Goal: Information Seeking & Learning: Learn about a topic

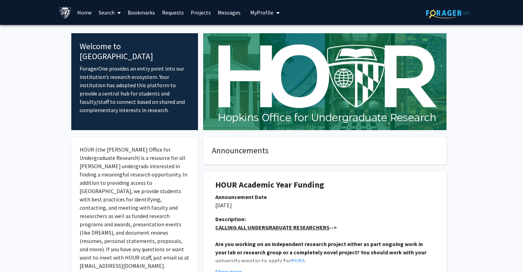
click at [114, 12] on link "Search" at bounding box center [109, 12] width 29 height 24
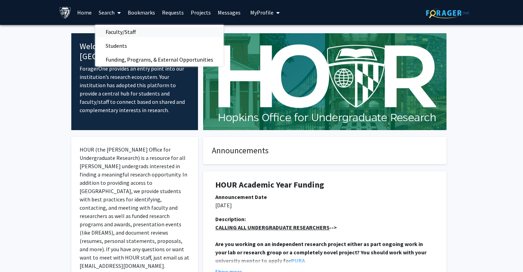
click at [120, 30] on span "Faculty/Staff" at bounding box center [120, 32] width 51 height 14
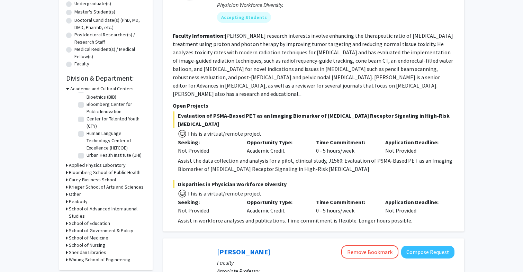
scroll to position [153, 0]
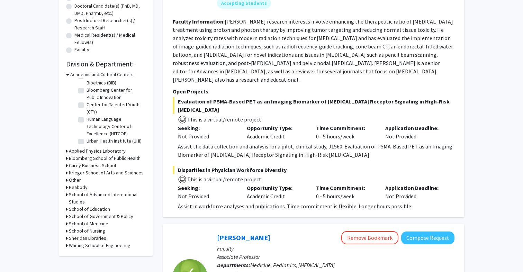
click at [87, 173] on h3 "Krieger School of Arts and Sciences" at bounding box center [106, 172] width 75 height 7
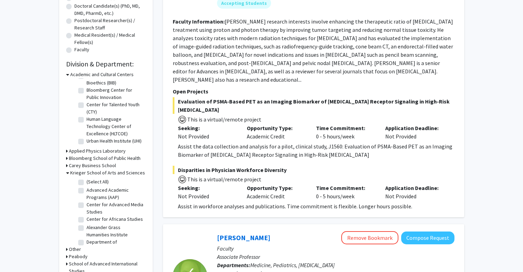
click at [86, 181] on label "(Select All)" at bounding box center [97, 181] width 22 height 7
click at [86, 181] on input "(Select All)" at bounding box center [88, 180] width 4 height 4
checkbox input "true"
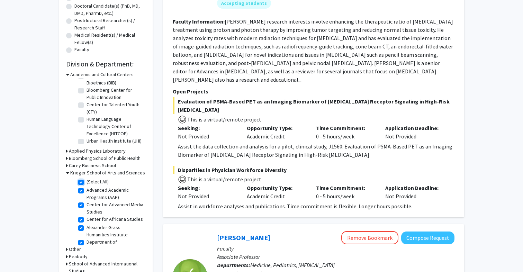
checkbox input "true"
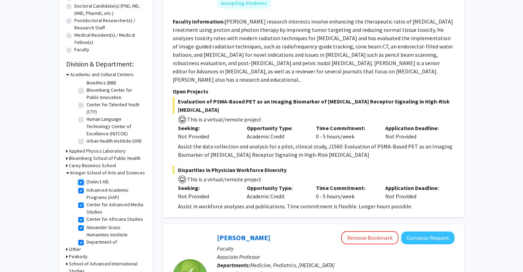
checkbox input "true"
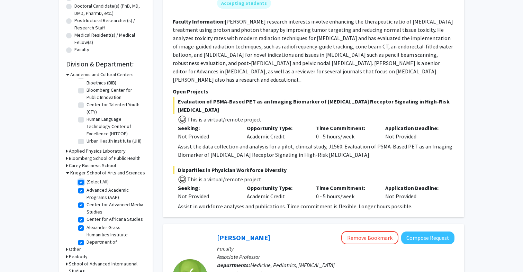
checkbox input "true"
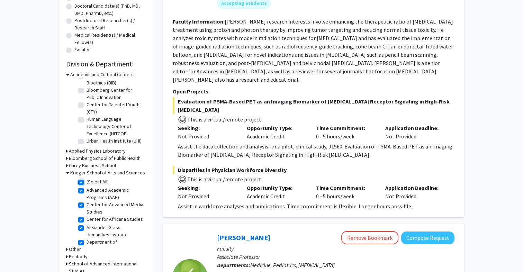
checkbox input "true"
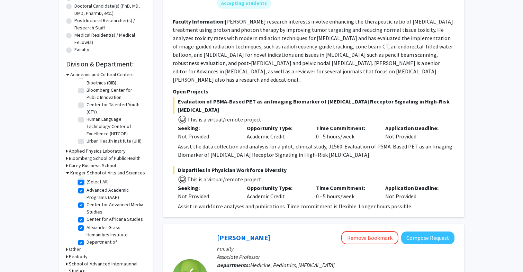
checkbox input "true"
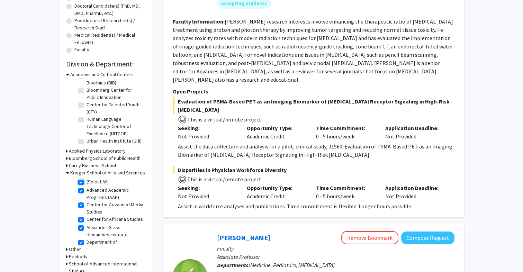
checkbox input "true"
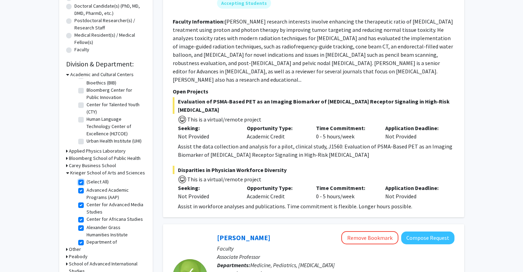
checkbox input "true"
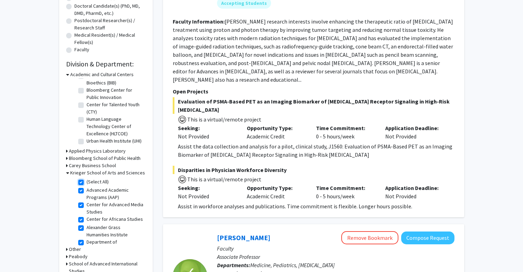
checkbox input "true"
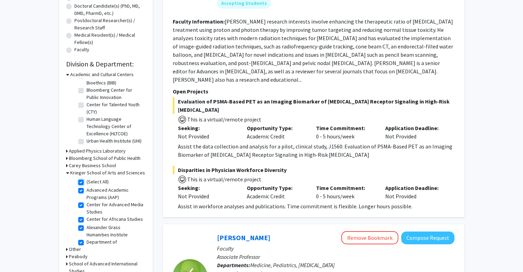
checkbox input "true"
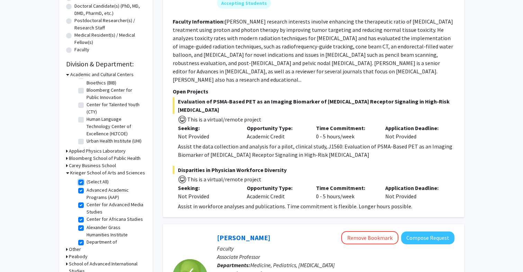
checkbox input "true"
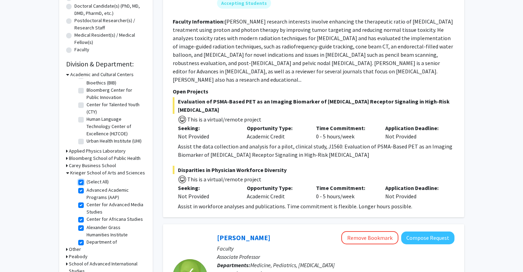
checkbox input "true"
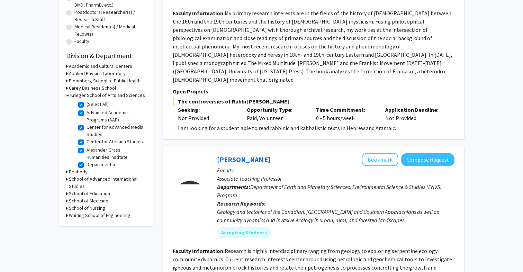
scroll to position [155, 0]
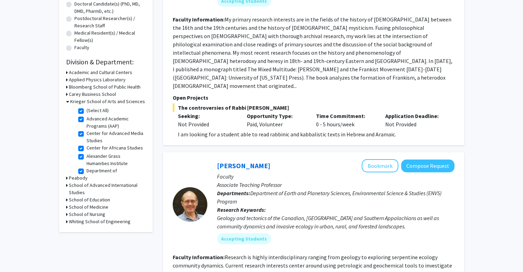
click at [86, 134] on label "Center for Advanced Media Studies" at bounding box center [114, 137] width 57 height 15
click at [86, 134] on input "Center for Advanced Media Studies" at bounding box center [88, 132] width 4 height 4
checkbox input "false"
checkbox input "true"
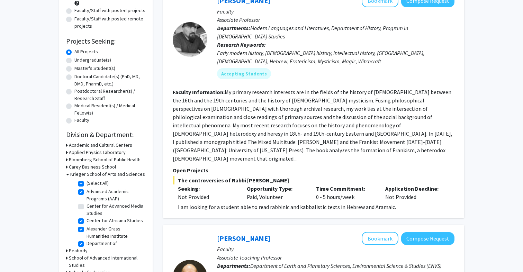
scroll to position [155, 0]
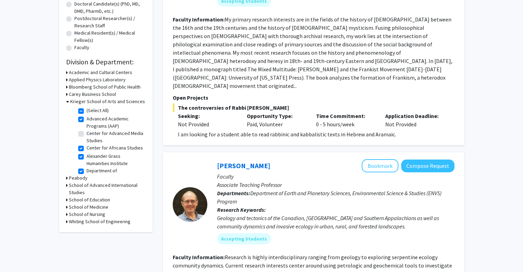
click at [86, 147] on label "Center for Africana Studies" at bounding box center [114, 147] width 56 height 7
click at [86, 147] on input "Center for Africana Studies" at bounding box center [88, 146] width 4 height 4
checkbox input "false"
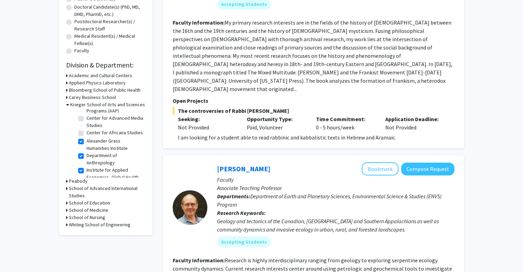
scroll to position [24, 0]
click at [86, 137] on label "Alexander Grass Humanities Institute" at bounding box center [114, 138] width 57 height 15
click at [86, 136] on input "Alexander Grass Humanities Institute" at bounding box center [88, 133] width 4 height 4
checkbox input "false"
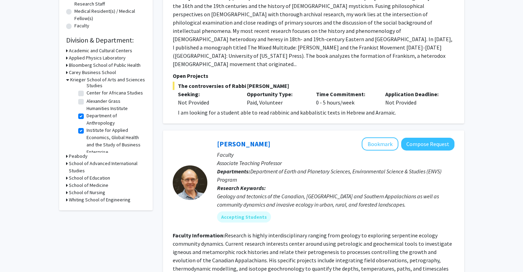
scroll to position [46, 0]
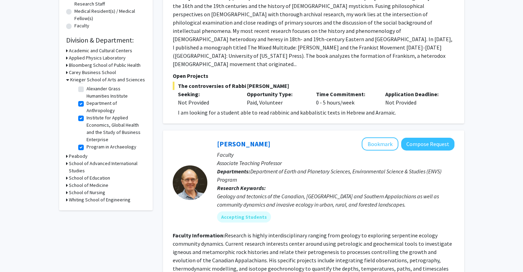
click at [86, 103] on label "Department of Anthropology" at bounding box center [114, 107] width 57 height 15
click at [86, 103] on input "Department of Anthropology" at bounding box center [88, 102] width 4 height 4
checkbox input "false"
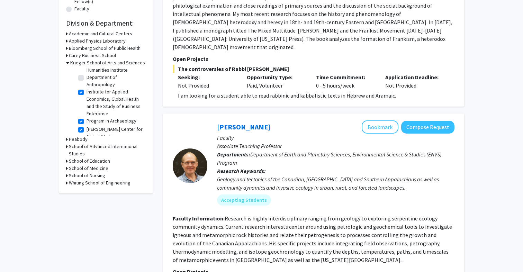
scroll to position [84, 0]
click at [86, 92] on label "Program in Archaeology" at bounding box center [111, 91] width 50 height 7
click at [86, 92] on input "Program in Archaeology" at bounding box center [88, 90] width 4 height 4
checkbox input "false"
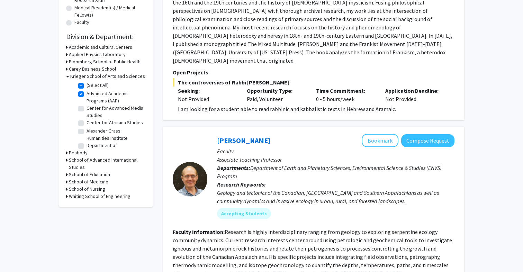
click at [86, 86] on label "(Select All)" at bounding box center [97, 85] width 22 height 7
click at [86, 86] on input "(Select All)" at bounding box center [88, 84] width 4 height 4
checkbox input "false"
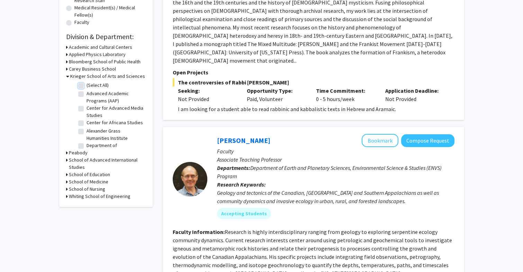
checkbox input "false"
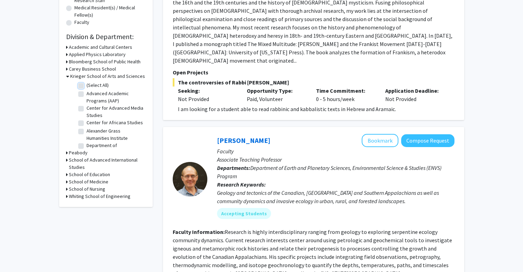
checkbox input "false"
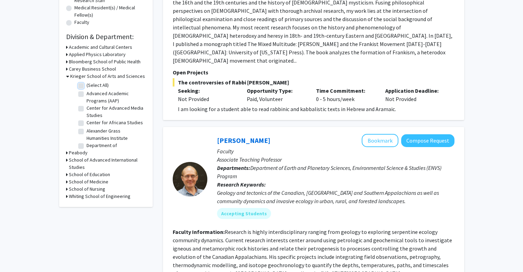
checkbox input "false"
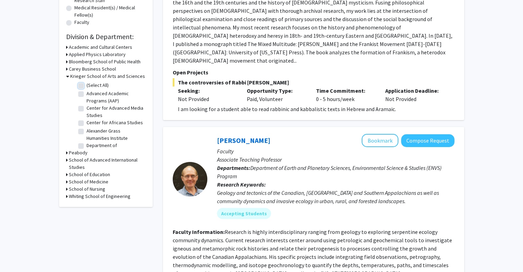
checkbox input "false"
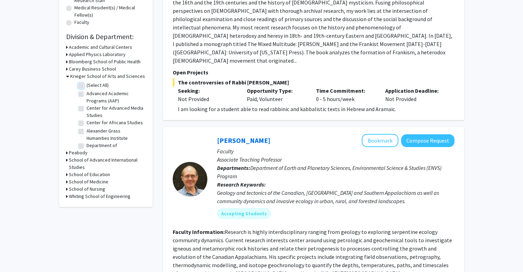
checkbox input "false"
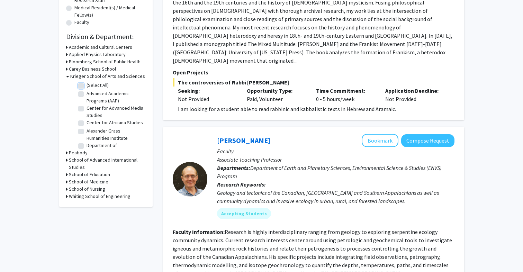
checkbox input "false"
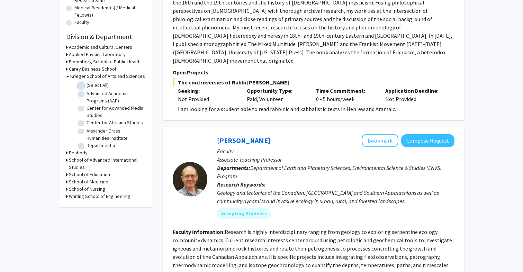
checkbox input "false"
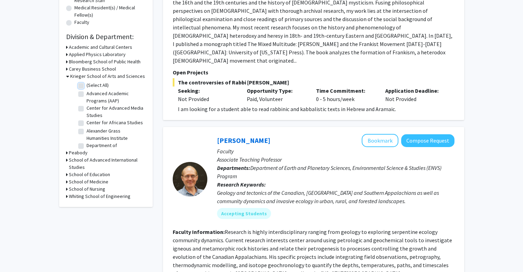
checkbox input "false"
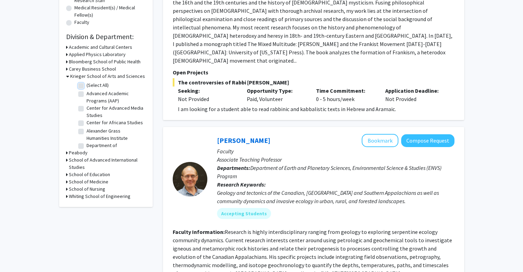
checkbox input "false"
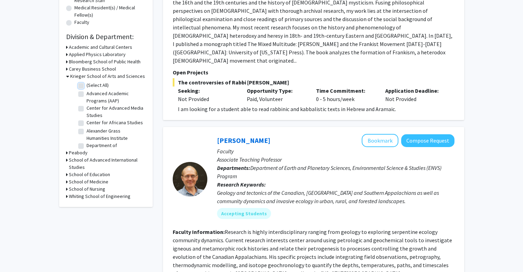
checkbox input "false"
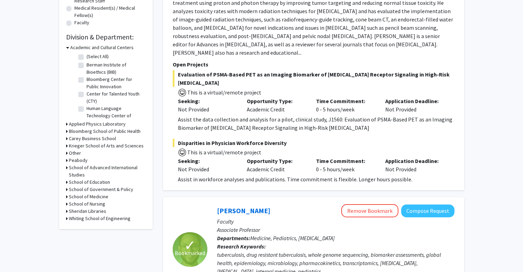
scroll to position [198, 0]
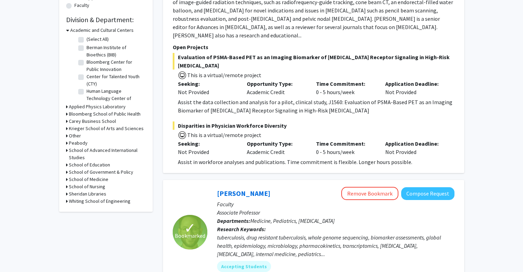
click at [83, 127] on h3 "Krieger School of Arts and Sciences" at bounding box center [106, 128] width 75 height 7
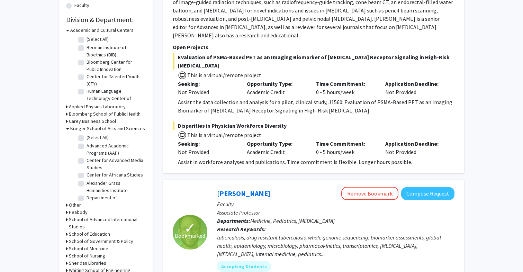
scroll to position [237, 0]
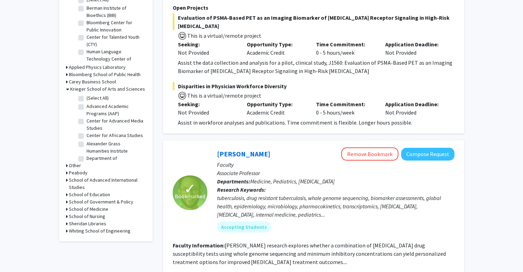
click at [86, 108] on label "Advanced Academic Programs (AAP)" at bounding box center [114, 110] width 57 height 15
click at [86, 107] on input "Advanced Academic Programs (AAP)" at bounding box center [88, 105] width 4 height 4
checkbox input "true"
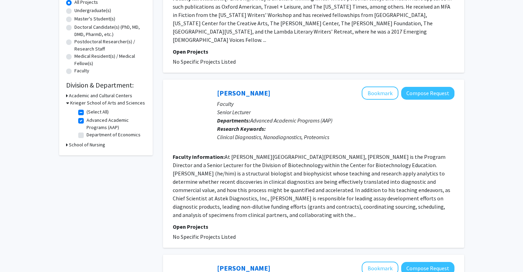
scroll to position [140, 0]
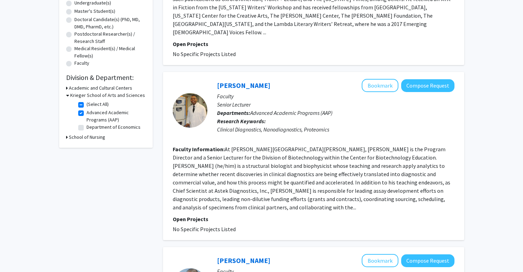
click at [94, 95] on h3 "Krieger School of Arts and Sciences" at bounding box center [107, 95] width 75 height 7
click at [94, 96] on h3 "Krieger School of Arts and Sciences" at bounding box center [106, 95] width 75 height 7
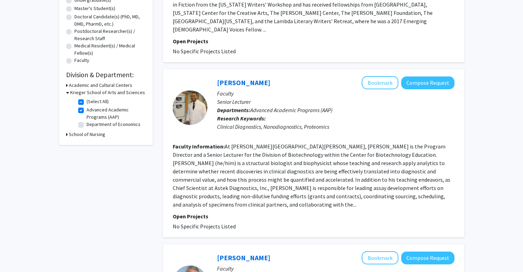
scroll to position [135, 0]
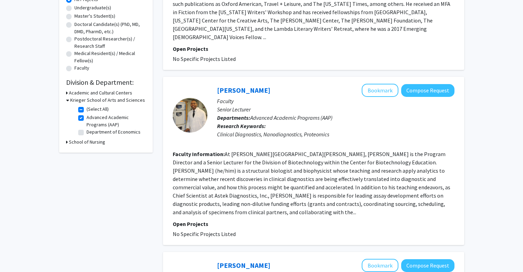
click at [86, 108] on label "(Select All)" at bounding box center [97, 109] width 22 height 7
click at [86, 108] on input "(Select All)" at bounding box center [88, 108] width 4 height 4
checkbox input "false"
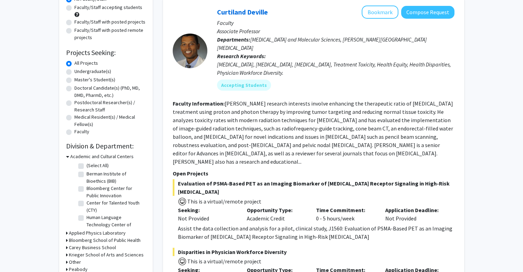
scroll to position [16, 0]
click at [86, 254] on h3 "Krieger School of Arts and Sciences" at bounding box center [106, 254] width 75 height 7
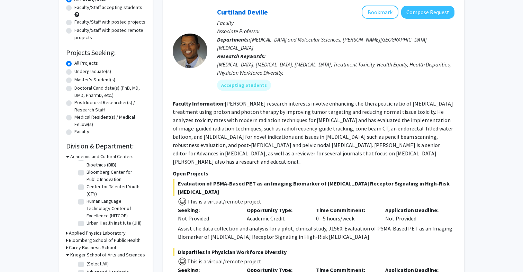
click at [86, 264] on label "(Select All)" at bounding box center [97, 263] width 22 height 7
click at [86, 264] on input "(Select All)" at bounding box center [88, 262] width 4 height 4
checkbox input "true"
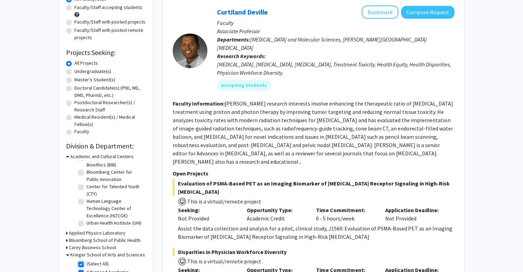
checkbox input "true"
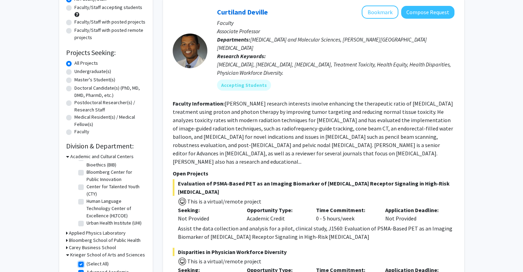
checkbox input "true"
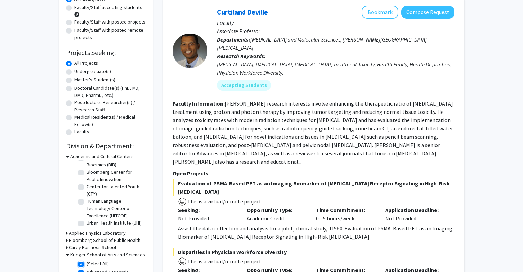
checkbox input "true"
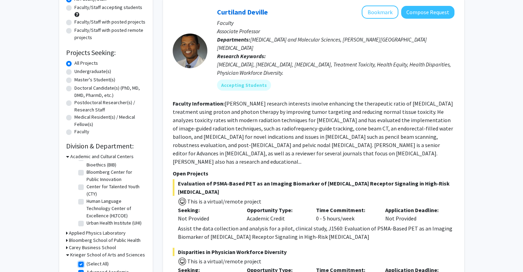
checkbox input "true"
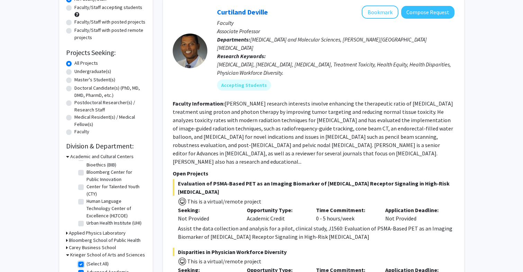
checkbox input "true"
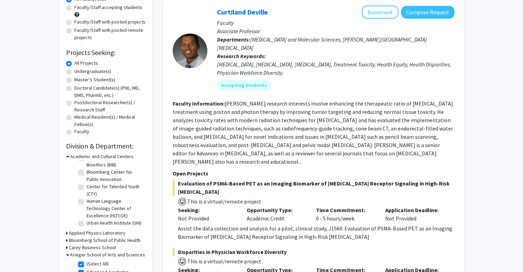
checkbox input "true"
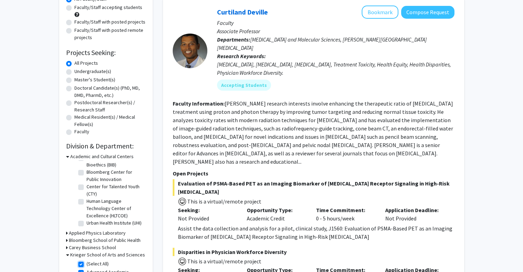
checkbox input "true"
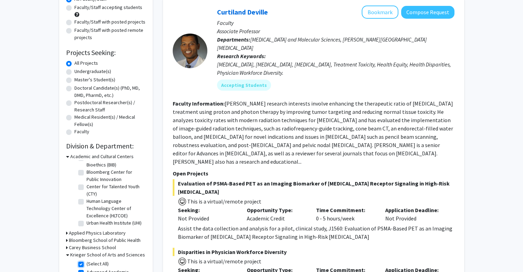
checkbox input "true"
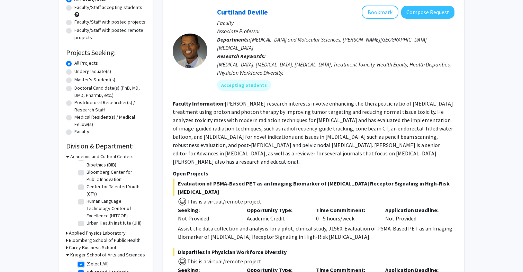
checkbox input "true"
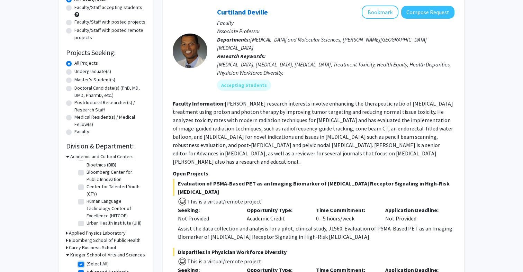
checkbox input "true"
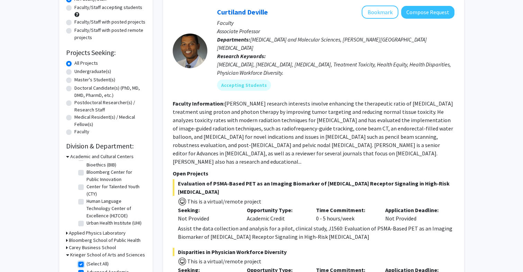
checkbox input "true"
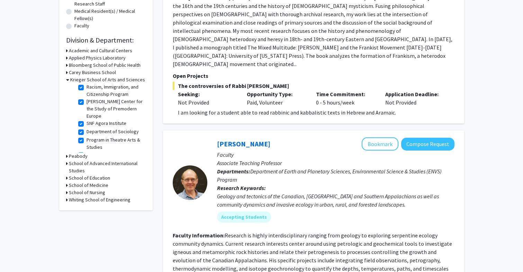
click at [86, 198] on label "The Writing Seminars" at bounding box center [108, 201] width 44 height 7
click at [86, 198] on input "The Writing Seminars" at bounding box center [88, 200] width 4 height 4
checkbox input "false"
checkbox input "true"
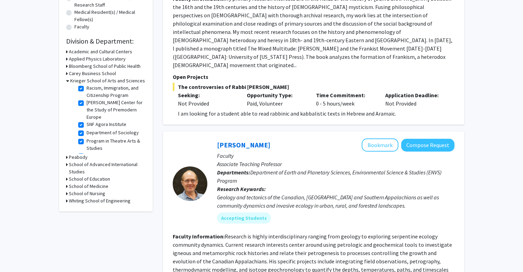
click at [94, 177] on label "Program for the Study of Women, Gender, and Sexuality" at bounding box center [114, 188] width 57 height 22
click at [91, 177] on input "Program for the Study of Women, Gender, and Sexuality" at bounding box center [88, 179] width 4 height 4
checkbox input "false"
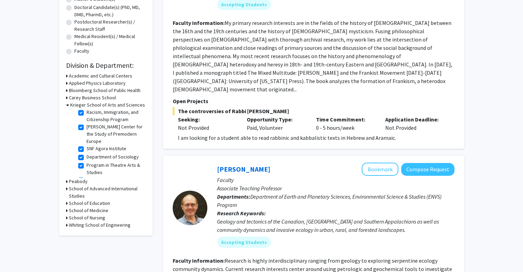
click at [102, 193] on label "Center for Visual Arts" at bounding box center [108, 196] width 44 height 7
click at [91, 193] on input "Center for Visual Arts" at bounding box center [88, 195] width 4 height 4
checkbox input "false"
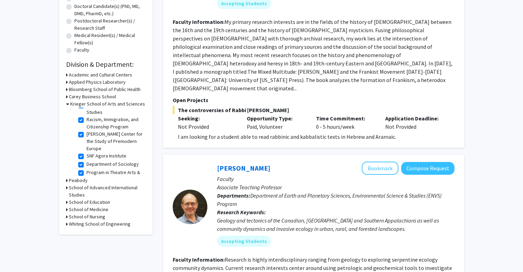
click at [104, 183] on label "University Writing Program" at bounding box center [113, 186] width 55 height 7
click at [91, 183] on input "University Writing Program" at bounding box center [88, 185] width 4 height 4
checkbox input "false"
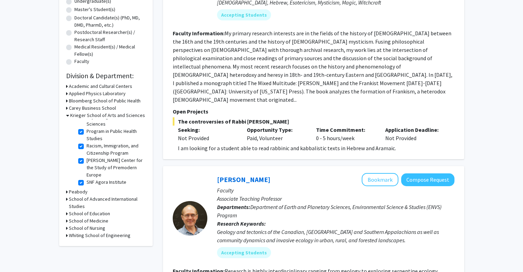
click at [99, 195] on label "Program in Theatre Arts & Studies" at bounding box center [114, 202] width 57 height 15
click at [91, 195] on input "Program in Theatre Arts & Studies" at bounding box center [88, 197] width 4 height 4
checkbox input "false"
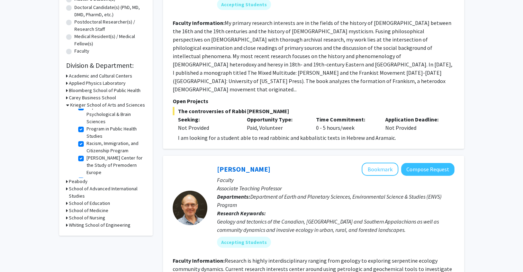
click at [104, 184] on label "Department of Sociology" at bounding box center [112, 187] width 52 height 7
click at [91, 184] on input "Department of Sociology" at bounding box center [88, 186] width 4 height 4
checkbox input "false"
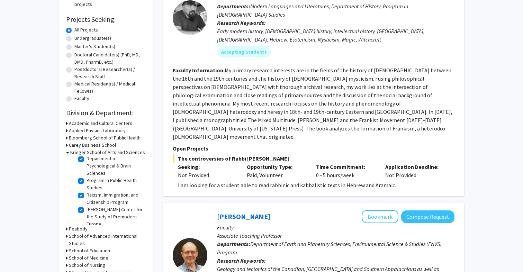
scroll to position [626, 0]
click at [90, 238] on label "Department of Sociology" at bounding box center [112, 241] width 52 height 7
click at [90, 238] on input "Department of Sociology" at bounding box center [88, 240] width 4 height 4
checkbox input "true"
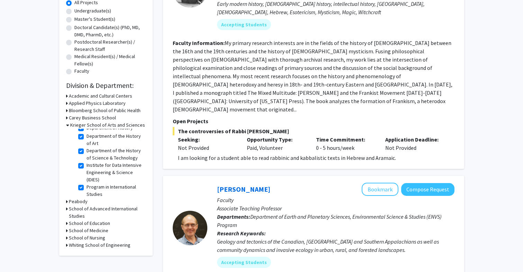
scroll to position [632, 0]
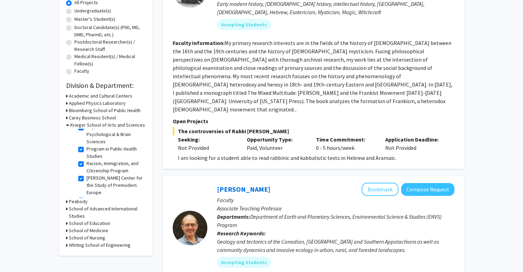
click at [104, 196] on label "SNF Agora Institute" at bounding box center [106, 199] width 40 height 7
click at [91, 196] on input "SNF Agora Institute" at bounding box center [88, 198] width 4 height 4
checkbox input "false"
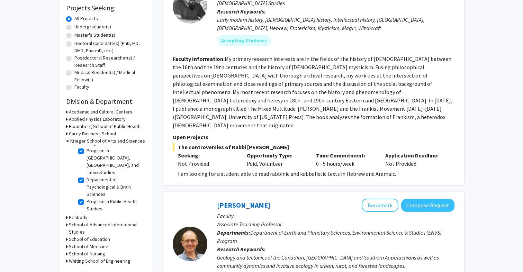
scroll to position [593, 0]
click at [98, 229] on label "[PERSON_NAME] Center for the Study of Premodern Europe" at bounding box center [114, 240] width 57 height 22
click at [91, 229] on input "[PERSON_NAME] Center for the Study of Premodern Europe" at bounding box center [88, 231] width 4 height 4
checkbox input "false"
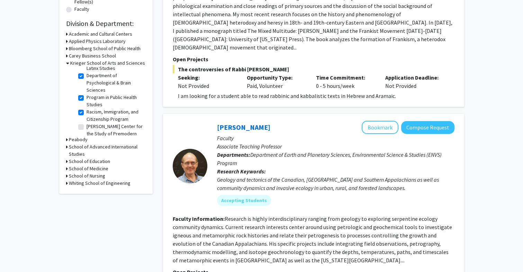
scroll to position [600, 0]
click at [102, 129] on label "Racism, Immigration, and Citizenship Program" at bounding box center [114, 136] width 57 height 15
click at [91, 129] on input "Racism, Immigration, and Citizenship Program" at bounding box center [88, 131] width 4 height 4
checkbox input "false"
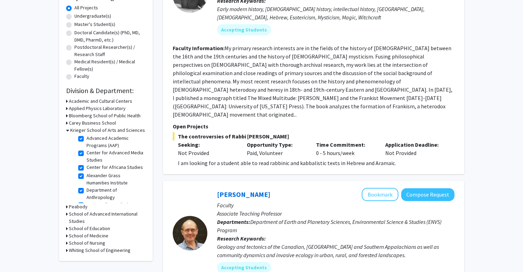
scroll to position [9, 0]
click at [102, 155] on label "Center for Advanced Media Studies" at bounding box center [114, 157] width 57 height 15
click at [91, 154] on input "Center for Advanced Media Studies" at bounding box center [88, 152] width 4 height 4
checkbox input "false"
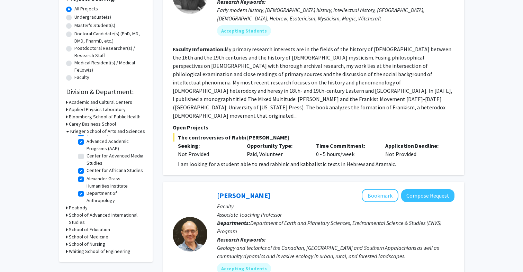
scroll to position [8, 0]
click at [101, 169] on label "Center for Africana Studies" at bounding box center [114, 169] width 56 height 7
click at [91, 169] on input "Center for Africana Studies" at bounding box center [88, 168] width 4 height 4
checkbox input "false"
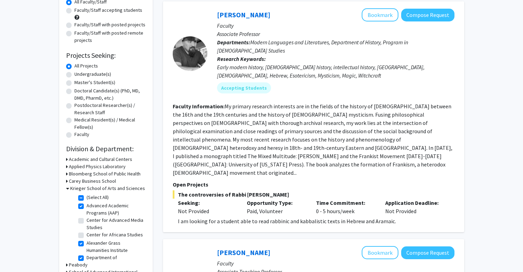
scroll to position [102, 0]
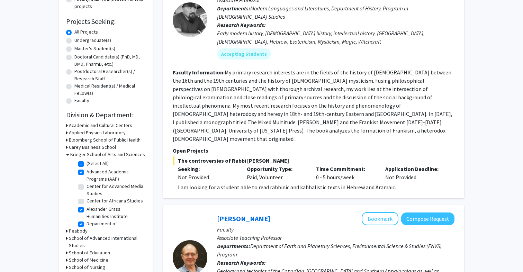
click at [103, 208] on label "Alexander Grass Humanities Institute" at bounding box center [114, 213] width 57 height 15
click at [91, 208] on input "Alexander Grass Humanities Institute" at bounding box center [88, 208] width 4 height 4
checkbox input "false"
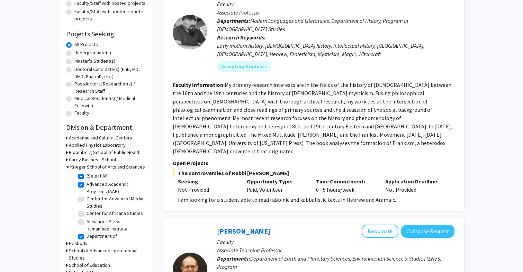
scroll to position [18, 0]
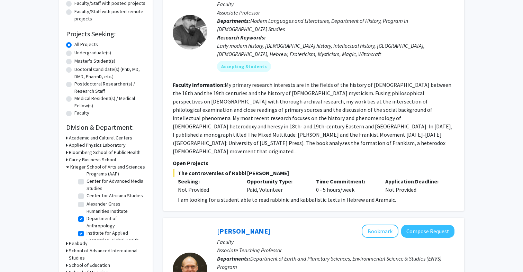
click at [101, 220] on label "Department of Anthropology" at bounding box center [114, 222] width 57 height 15
click at [91, 219] on input "Department of Anthropology" at bounding box center [88, 217] width 4 height 4
checkbox input "false"
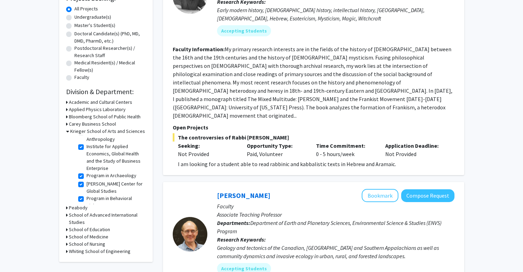
scroll to position [78, 0]
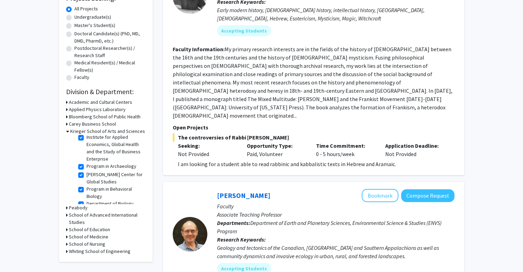
click at [106, 168] on label "Program in Archaeology" at bounding box center [111, 166] width 50 height 7
click at [91, 167] on input "Program in Archaeology" at bounding box center [88, 165] width 4 height 4
checkbox input "false"
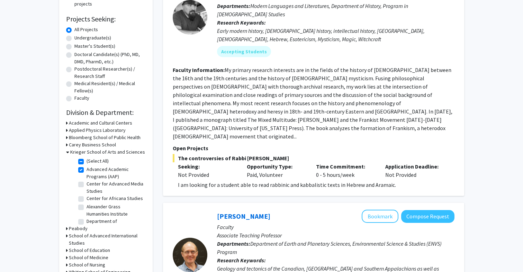
scroll to position [161, 0]
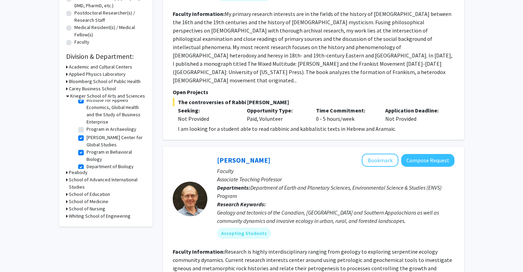
click at [105, 140] on label "[PERSON_NAME] Center for Global Studies" at bounding box center [114, 141] width 57 height 15
click at [91, 138] on input "[PERSON_NAME] Center for Global Studies" at bounding box center [88, 136] width 4 height 4
checkbox input "false"
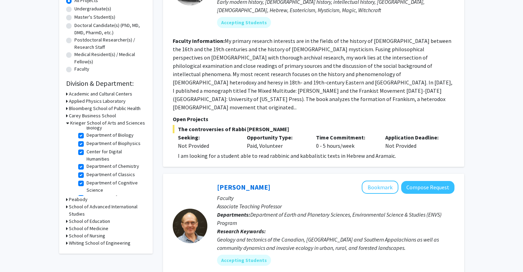
click at [103, 153] on label "Center for Digital Humanities" at bounding box center [114, 155] width 57 height 15
click at [91, 153] on input "Center for Digital Humanities" at bounding box center [88, 150] width 4 height 4
checkbox input "false"
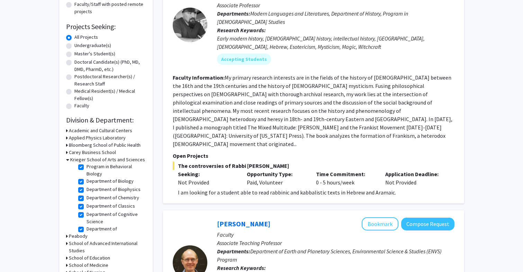
click at [104, 198] on label "Department of Chemistry" at bounding box center [112, 197] width 53 height 7
click at [91, 198] on input "Department of Chemistry" at bounding box center [88, 196] width 4 height 4
checkbox input "false"
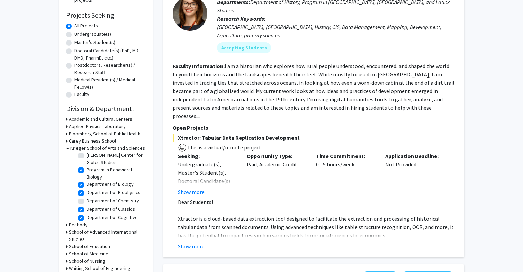
click at [103, 211] on label "Department of Classics" at bounding box center [110, 209] width 48 height 7
click at [91, 210] on input "Department of Classics" at bounding box center [88, 208] width 4 height 4
checkbox input "false"
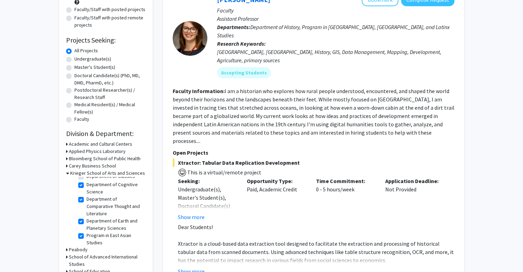
click at [104, 207] on label "Department of Comparative Thought and Literature" at bounding box center [114, 206] width 57 height 22
click at [91, 200] on input "Department of Comparative Thought and Literature" at bounding box center [88, 197] width 4 height 4
checkbox input "false"
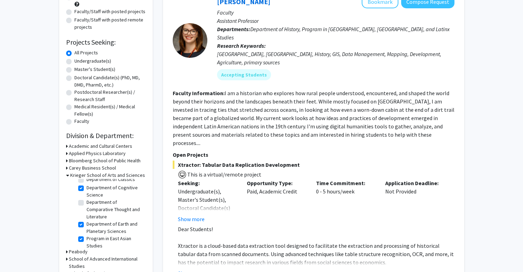
scroll to position [172, 0]
click at [118, 234] on label "Program in East Asian Studies" at bounding box center [114, 241] width 57 height 15
click at [91, 234] on input "Program in East Asian Studies" at bounding box center [88, 236] width 4 height 4
checkbox input "false"
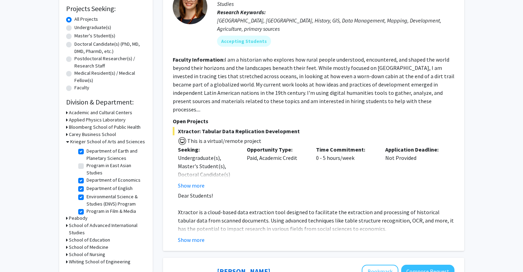
scroll to position [209, 0]
click at [119, 186] on label "Department of English" at bounding box center [109, 189] width 46 height 7
click at [91, 186] on input "Department of English" at bounding box center [88, 188] width 4 height 4
checkbox input "false"
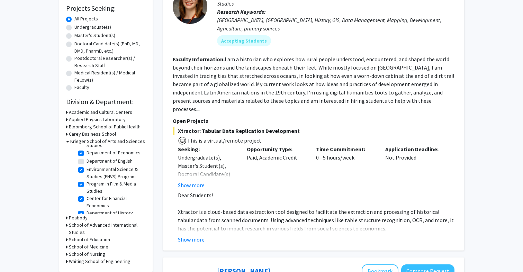
scroll to position [239, 0]
click at [117, 179] on label "Program in Film & Media Studies" at bounding box center [114, 186] width 57 height 15
click at [91, 179] on input "Program in Film & Media Studies" at bounding box center [88, 181] width 4 height 4
checkbox input "false"
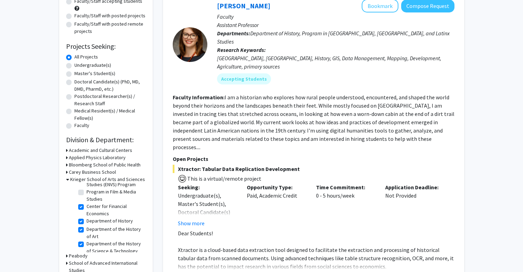
scroll to position [269, 0]
click at [112, 216] on label "Department of History" at bounding box center [109, 219] width 46 height 7
click at [91, 216] on input "Department of History" at bounding box center [88, 218] width 4 height 4
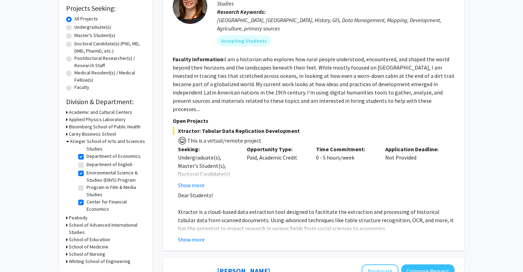
scroll to position [266, 0]
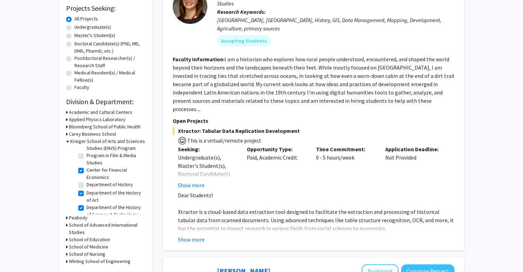
click at [115, 190] on label "Department of the History of Art" at bounding box center [114, 196] width 57 height 15
click at [91, 190] on input "Department of the History of Art" at bounding box center [88, 191] width 4 height 4
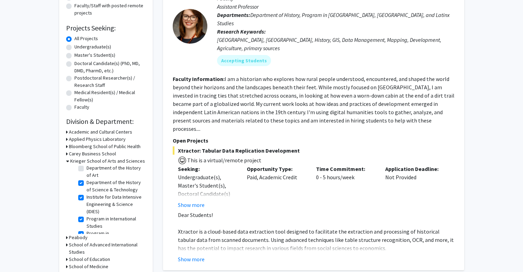
scroll to position [311, 0]
click at [86, 193] on label "Institute for Data Intensive Engineering & Science (IDIES)" at bounding box center [114, 204] width 57 height 22
click at [86, 193] on input "Institute for Data Intensive Engineering & Science (IDIES)" at bounding box center [88, 195] width 4 height 4
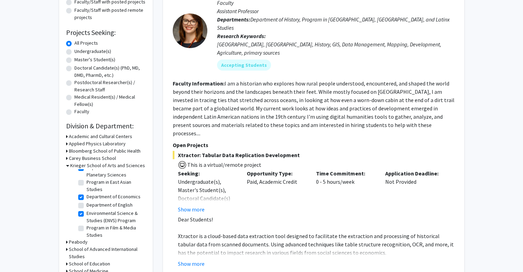
scroll to position [303, 0]
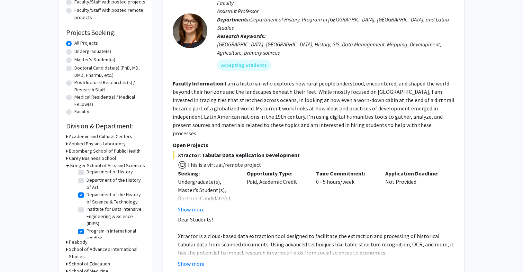
click at [86, 227] on label "Program in International Studies" at bounding box center [114, 234] width 57 height 15
click at [86, 227] on input "Program in International Studies" at bounding box center [88, 229] width 4 height 4
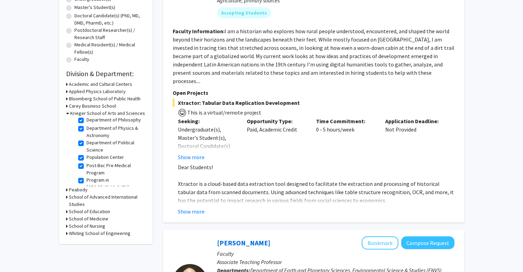
scroll to position [520, 0]
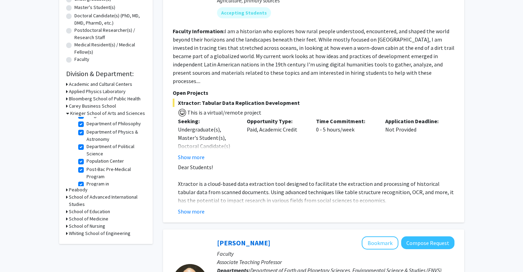
click at [101, 180] on label "Program in [GEOGRAPHIC_DATA], [GEOGRAPHIC_DATA], and Latinx Studies" at bounding box center [114, 194] width 57 height 29
click at [91, 180] on input "Program in [GEOGRAPHIC_DATA], [GEOGRAPHIC_DATA], and Latinx Studies" at bounding box center [88, 182] width 4 height 4
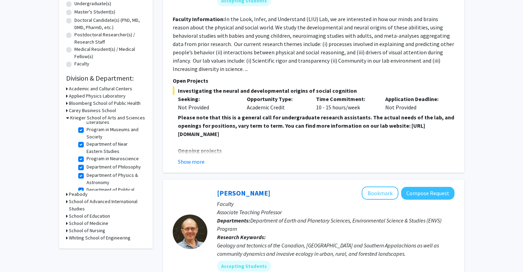
scroll to position [476, 0]
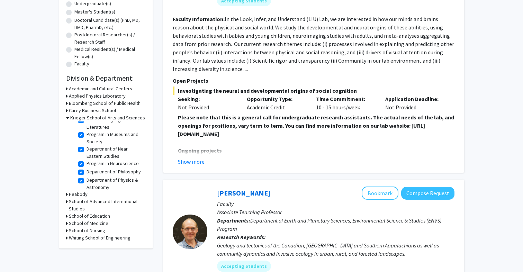
click at [92, 191] on label "Department of Political Science" at bounding box center [114, 198] width 57 height 15
click at [91, 191] on input "Department of Political Science" at bounding box center [88, 193] width 4 height 4
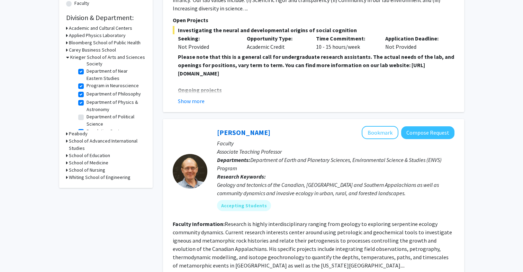
scroll to position [492, 0]
click at [98, 129] on label "Population Center" at bounding box center [104, 132] width 37 height 7
click at [91, 129] on input "Population Center" at bounding box center [88, 131] width 4 height 4
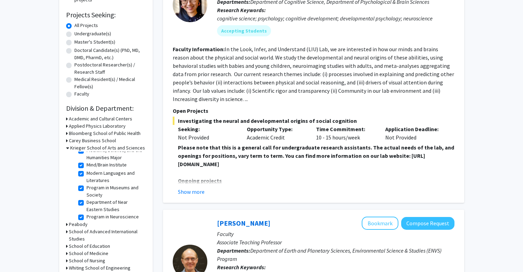
scroll to position [450, 0]
click at [98, 233] on label "Department of Physics & Astronomy" at bounding box center [114, 240] width 57 height 15
click at [91, 233] on input "Department of Physics & Astronomy" at bounding box center [88, 235] width 4 height 4
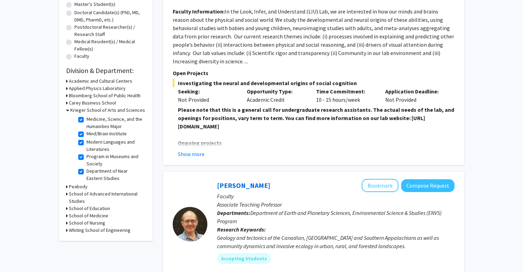
scroll to position [439, 0]
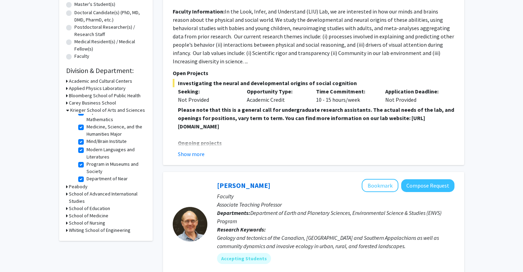
click at [102, 198] on label "Department of Philosophy" at bounding box center [113, 201] width 54 height 7
click at [91, 198] on input "Department of Philosophy" at bounding box center [88, 200] width 4 height 4
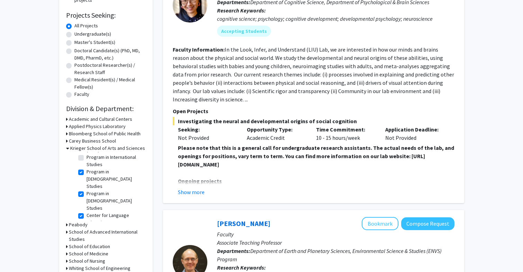
scroll to position [352, 0]
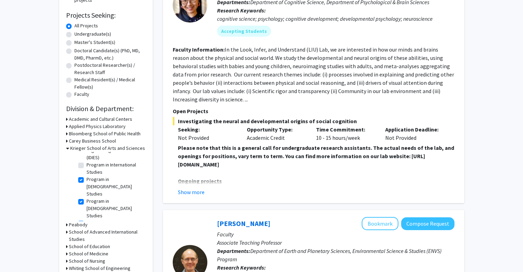
click at [100, 176] on label "Program in [DEMOGRAPHIC_DATA] Studies" at bounding box center [114, 187] width 57 height 22
click at [91, 176] on input "Program in [DEMOGRAPHIC_DATA] Studies" at bounding box center [88, 178] width 4 height 4
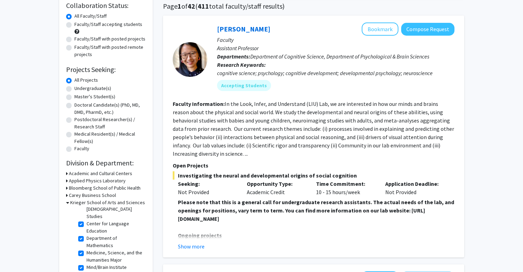
click at [91, 272] on input "Modern Languages and Literatures" at bounding box center [88, 274] width 4 height 4
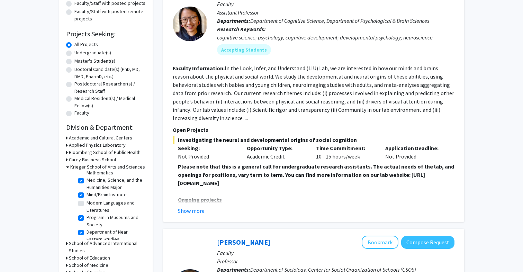
click at [98, 228] on label "Department of Near Eastern Studies" at bounding box center [114, 235] width 57 height 15
click at [91, 228] on input "Department of Near Eastern Studies" at bounding box center [88, 230] width 4 height 4
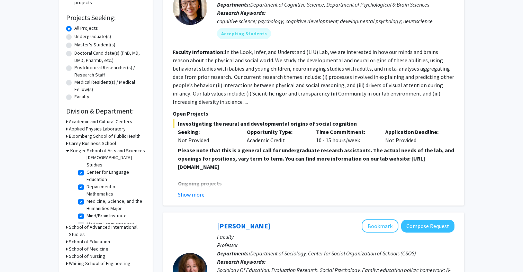
click at [98, 235] on label "Program in Museums and Society" at bounding box center [114, 242] width 57 height 15
click at [91, 235] on input "Program in Museums and Society" at bounding box center [88, 237] width 4 height 4
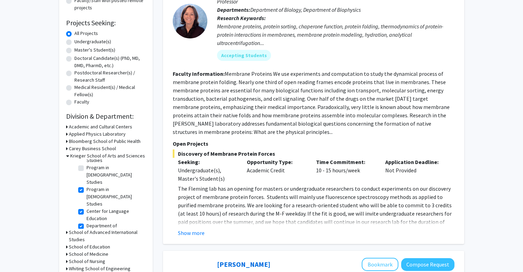
click at [99, 222] on label "Department of Mathematics" at bounding box center [114, 229] width 57 height 15
click at [91, 222] on input "Department of Mathematics" at bounding box center [88, 224] width 4 height 4
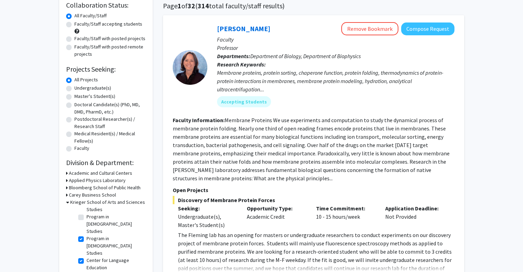
click at [97, 257] on label "Center for Language Education" at bounding box center [114, 264] width 57 height 15
click at [91, 257] on input "Center for Language Education" at bounding box center [88, 259] width 4 height 4
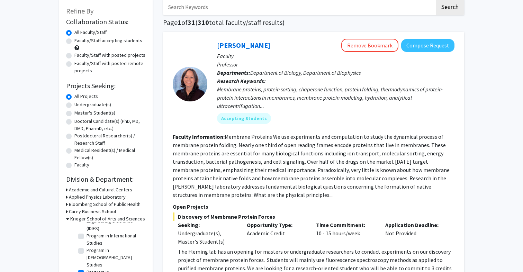
click at [91, 268] on input "Program in [DEMOGRAPHIC_DATA] Studies" at bounding box center [88, 270] width 4 height 4
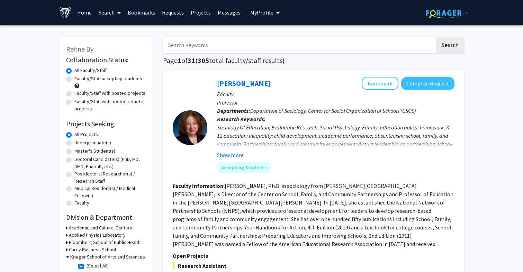
click at [163, 168] on div "[PERSON_NAME] Bookmark Compose Request Faculty Professor Departments: Departmen…" at bounding box center [313, 209] width 301 height 278
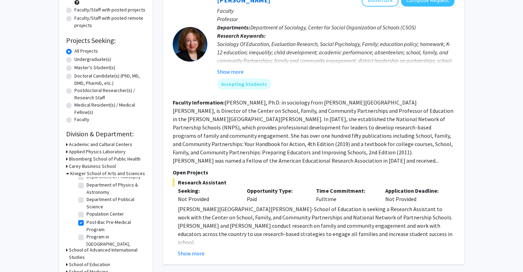
scroll to position [532, 0]
click at [101, 242] on label "Department of Sociology" at bounding box center [112, 245] width 52 height 7
click at [91, 242] on input "Department of Sociology" at bounding box center [88, 244] width 4 height 4
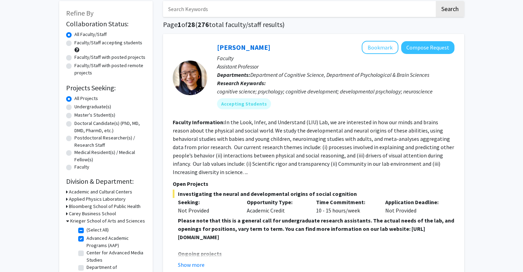
scroll to position [40, 0]
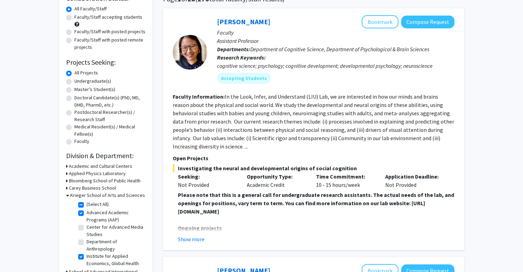
scroll to position [61, 0]
click at [339, 121] on fg-read-more "In the Look, Infer, and Understand (LIU) Lab, we are interested in how our mind…" at bounding box center [313, 121] width 281 height 57
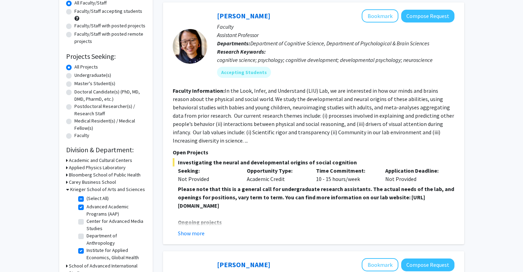
scroll to position [73, 0]
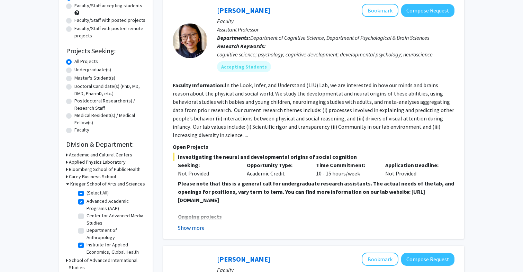
click at [202, 230] on button "Show more" at bounding box center [191, 228] width 27 height 8
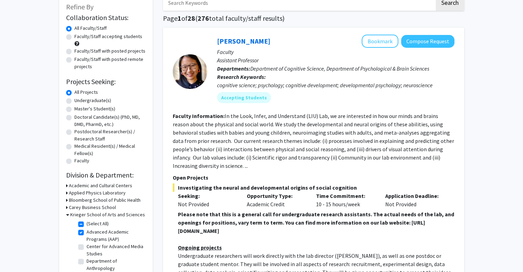
scroll to position [43, 0]
click at [254, 80] on div "cognitive science; psychology; cognitive development; developmental psychology;…" at bounding box center [335, 84] width 237 height 8
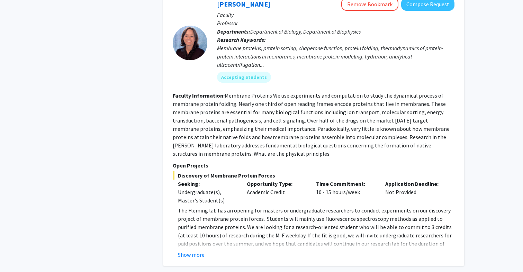
scroll to position [772, 0]
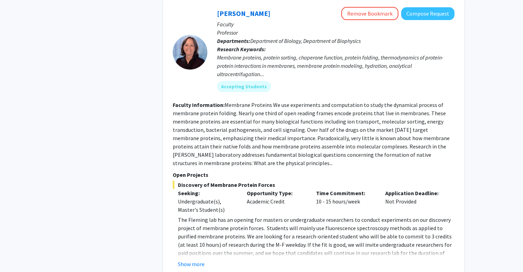
click at [263, 49] on b "Research Keywords:" at bounding box center [241, 49] width 49 height 7
click at [389, 117] on section "Faculty Information: Membrane Proteins We use experiments and computation to st…" at bounding box center [314, 134] width 282 height 66
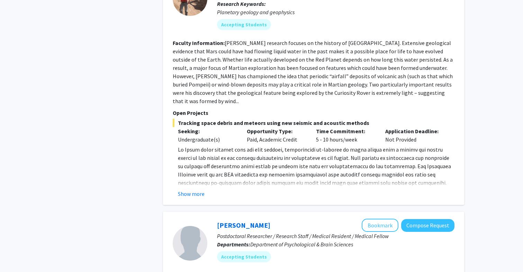
scroll to position [1101, 0]
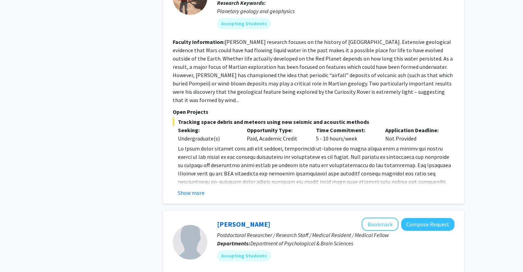
click at [200, 178] on fg-read-more "Show more" at bounding box center [314, 170] width 282 height 53
click at [200, 189] on button "Show more" at bounding box center [191, 193] width 27 height 8
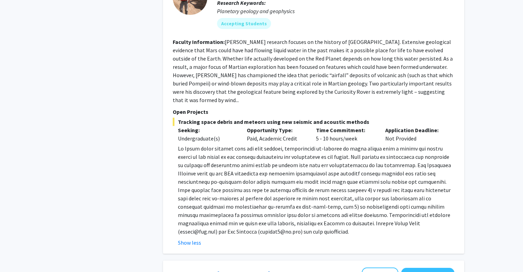
click at [225, 180] on p at bounding box center [316, 189] width 276 height 91
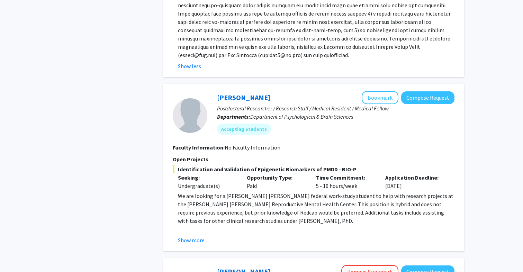
scroll to position [1279, 0]
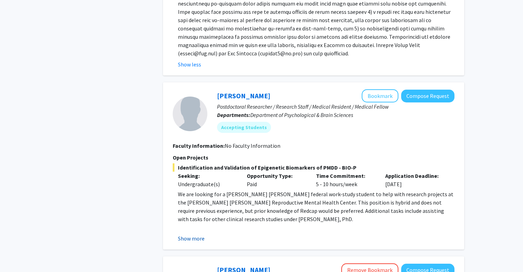
click at [185, 234] on button "Show more" at bounding box center [191, 238] width 27 height 8
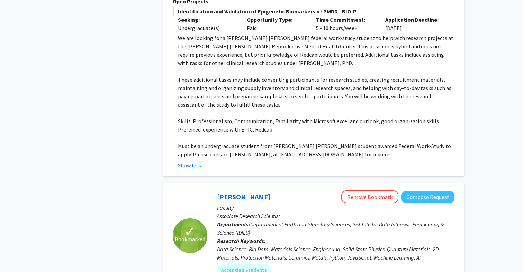
scroll to position [1403, 0]
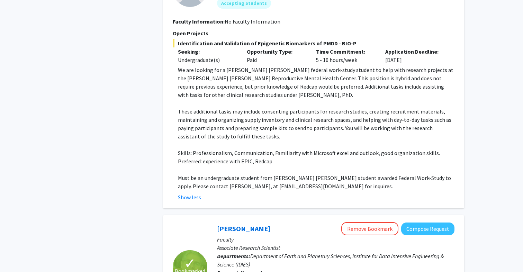
click at [377, 235] on p "Faculty" at bounding box center [335, 239] width 237 height 8
click at [377, 225] on button "Remove Bookmark" at bounding box center [369, 228] width 57 height 13
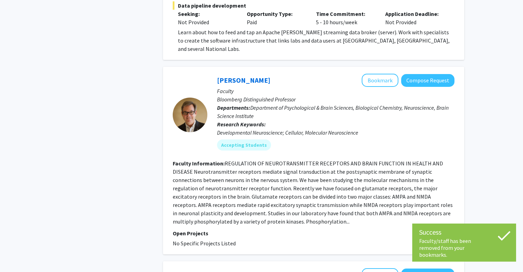
scroll to position [1946, 0]
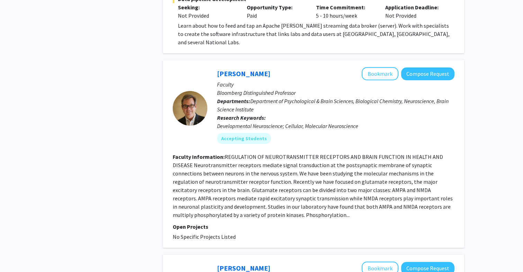
click at [283, 153] on fg-read-more "REGULATION OF NEUROTRANSMITTER RECEPTORS AND BRAIN FUNCTION IN HEALTH AND DISEA…" at bounding box center [313, 185] width 280 height 65
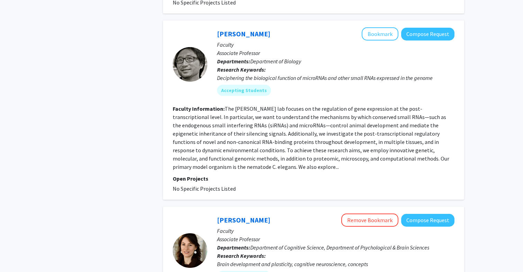
scroll to position [2182, 0]
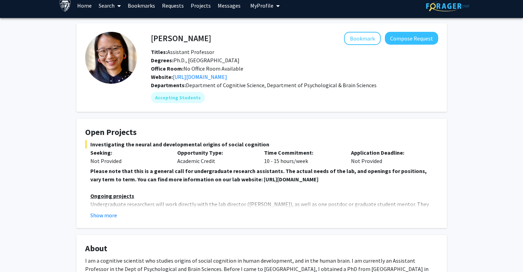
scroll to position [7, 0]
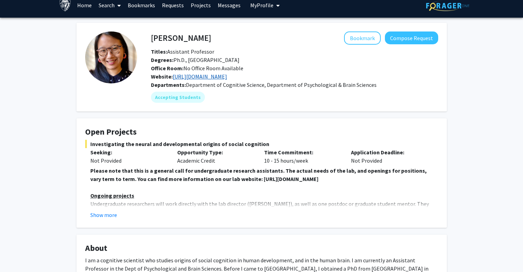
click at [227, 77] on link "https://www.liulaboratory.org/" at bounding box center [200, 76] width 54 height 7
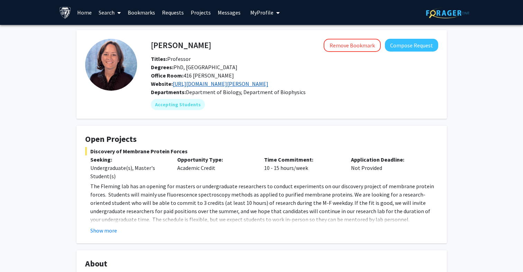
click at [235, 86] on link "https://pages.jh.edu/fleming/" at bounding box center [220, 83] width 95 height 7
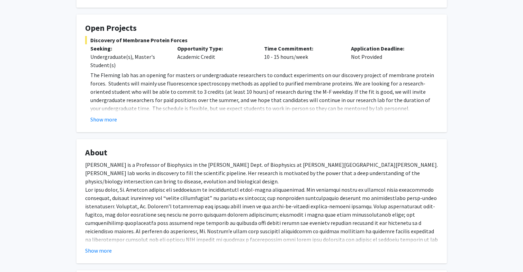
scroll to position [122, 0]
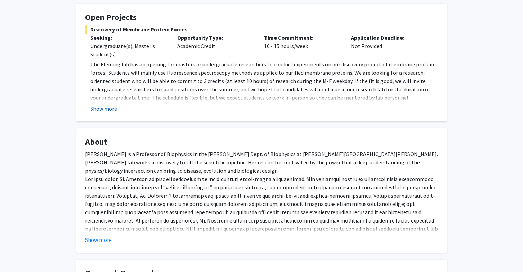
click at [98, 112] on button "Show more" at bounding box center [103, 108] width 27 height 8
